Goal: Information Seeking & Learning: Learn about a topic

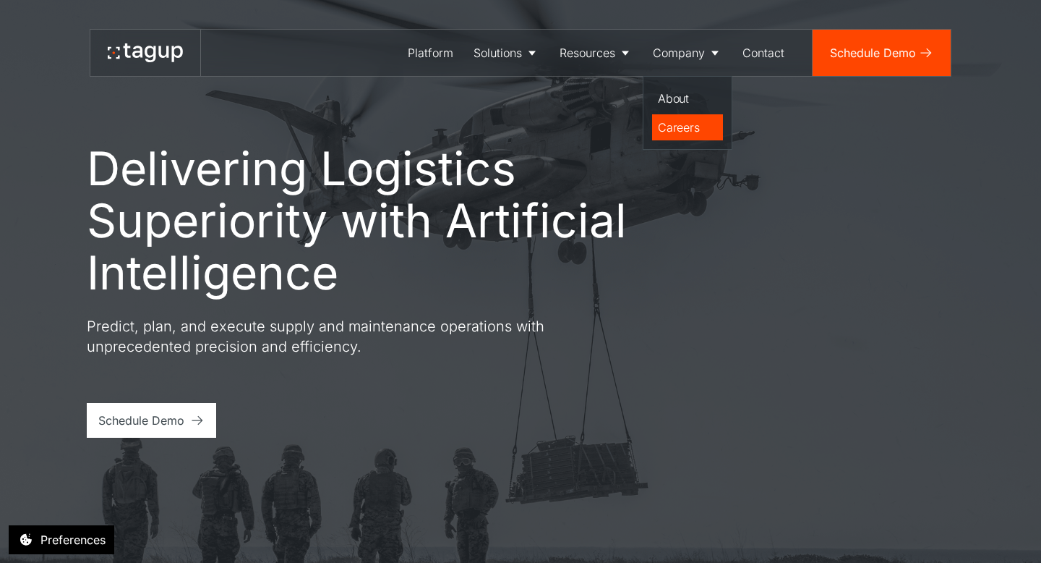
click at [688, 126] on div "Careers" at bounding box center [687, 127] width 59 height 17
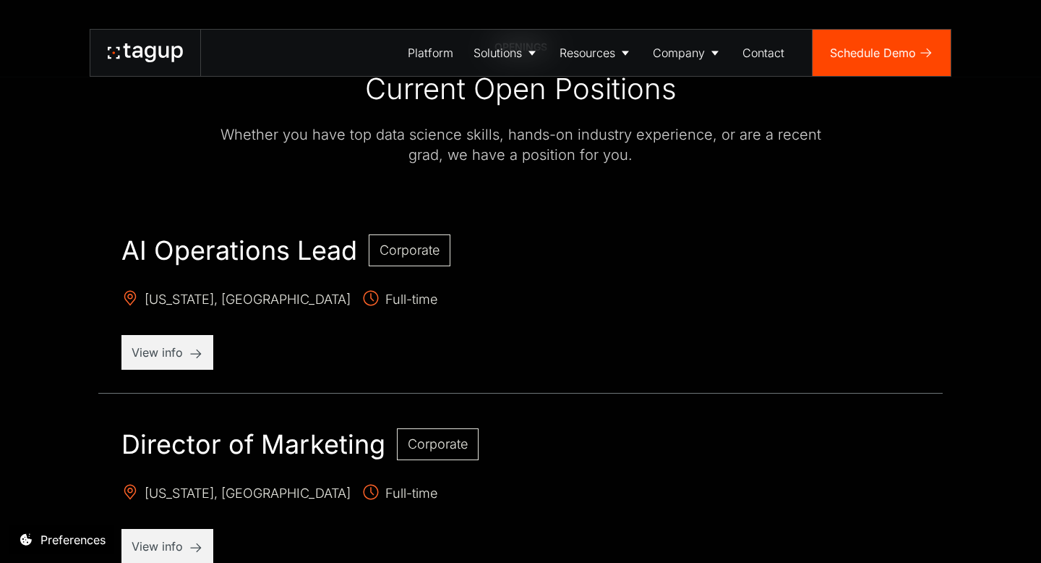
scroll to position [492, 0]
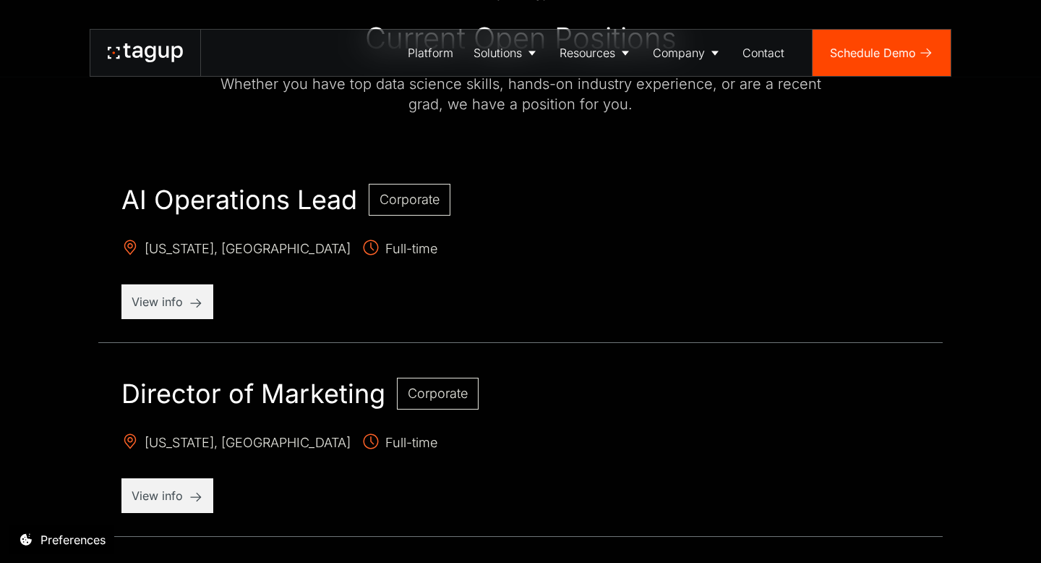
click at [293, 401] on h2 "Director of Marketing" at bounding box center [253, 393] width 264 height 32
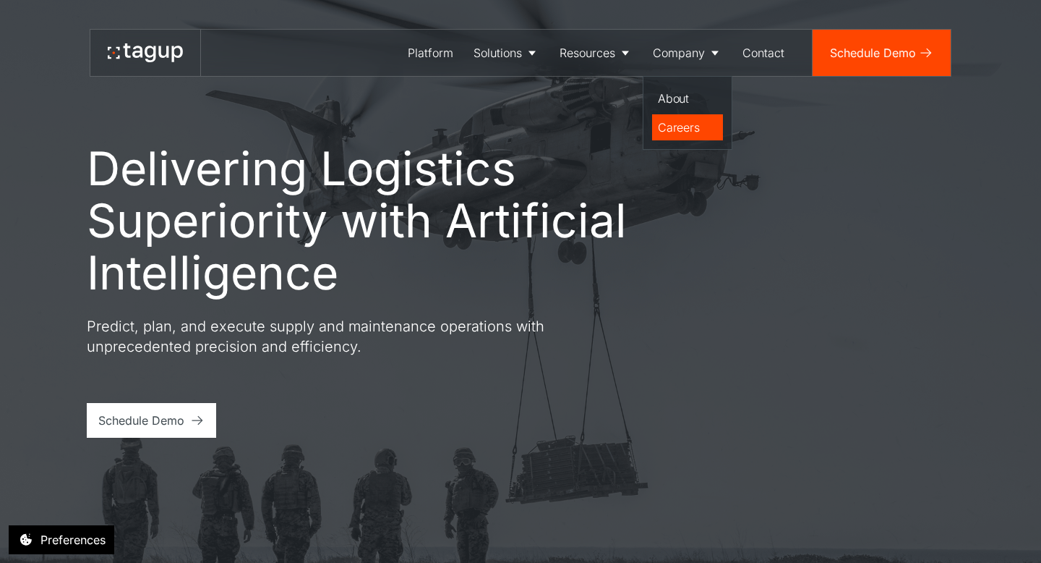
click at [665, 124] on div "Careers" at bounding box center [687, 127] width 59 height 17
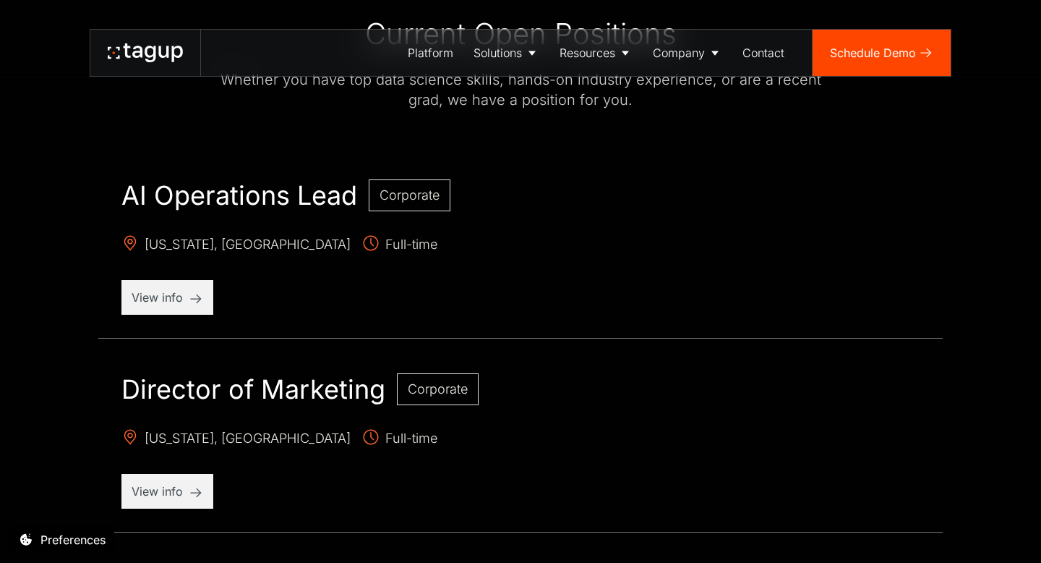
scroll to position [615, 0]
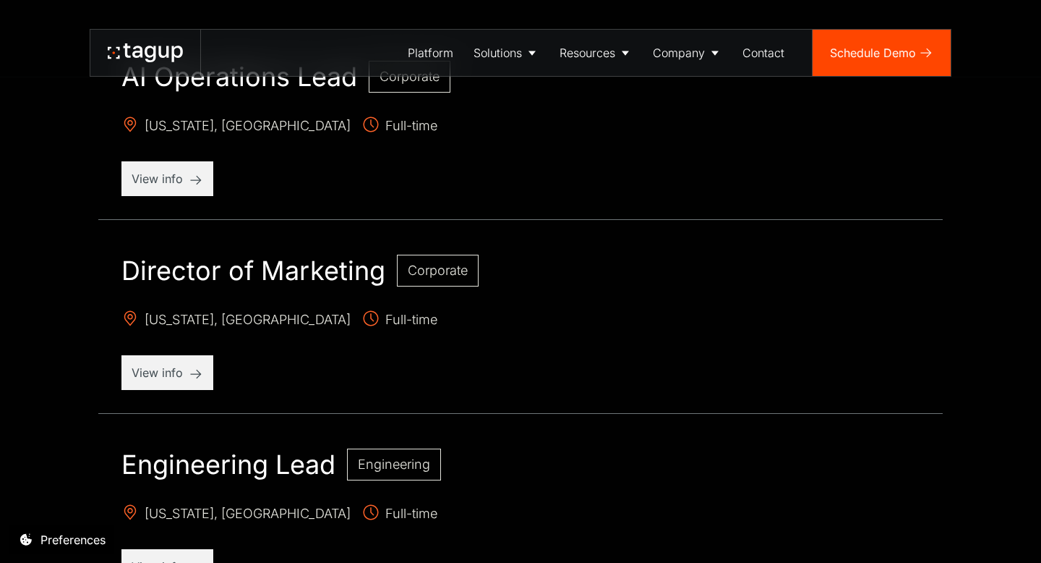
click at [435, 269] on span "Corporate" at bounding box center [438, 269] width 60 height 15
